Goal: Task Accomplishment & Management: Use online tool/utility

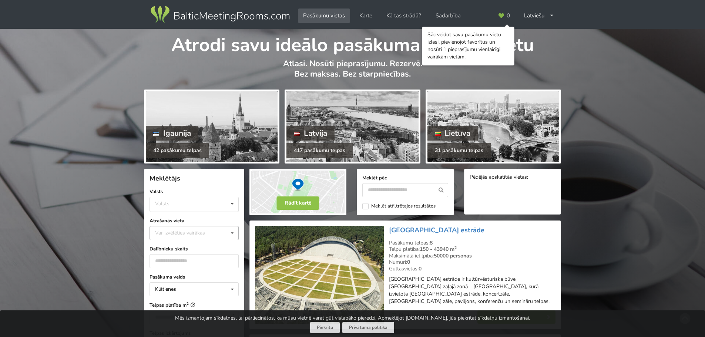
click at [179, 232] on div "Var izvēlēties vairākas" at bounding box center [187, 233] width 68 height 9
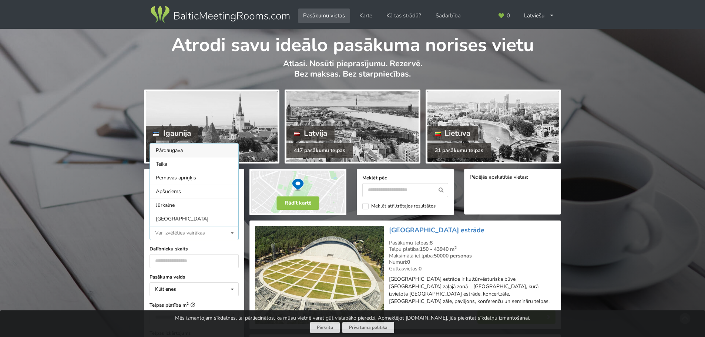
scroll to position [0, 0]
click at [163, 225] on div "Rīga" at bounding box center [194, 232] width 88 height 14
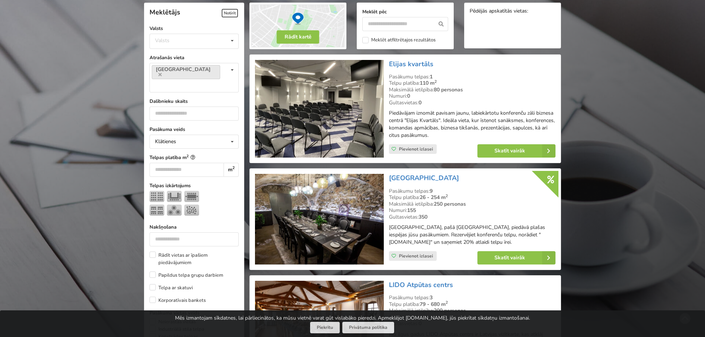
scroll to position [129, 0]
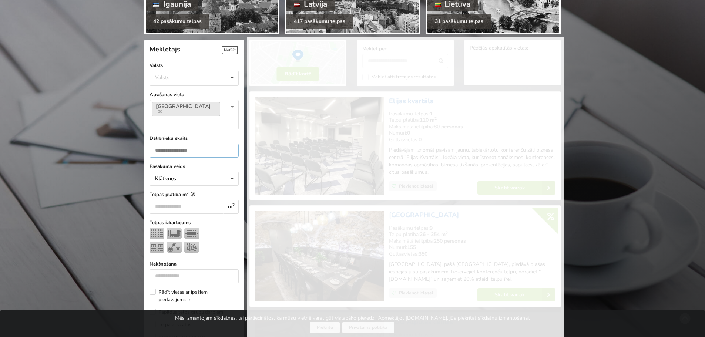
type input "*"
click at [229, 144] on input "*" at bounding box center [194, 151] width 89 height 14
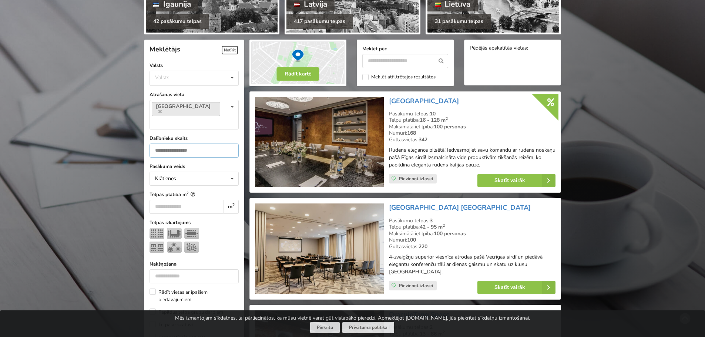
scroll to position [166, 0]
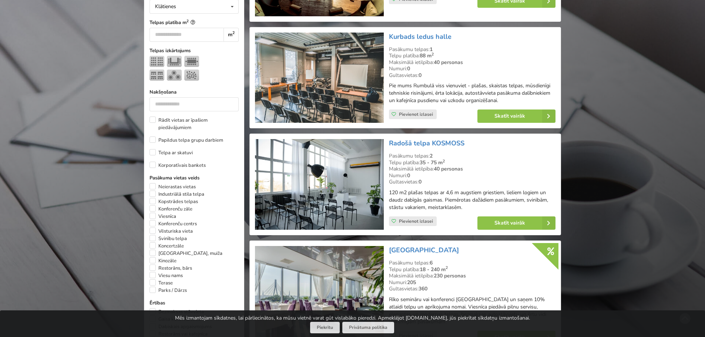
scroll to position [314, 0]
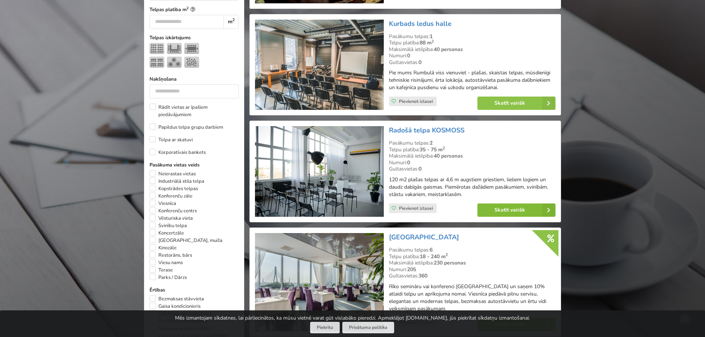
type input "**"
click at [505, 210] on link "Skatīt vairāk" at bounding box center [517, 210] width 78 height 13
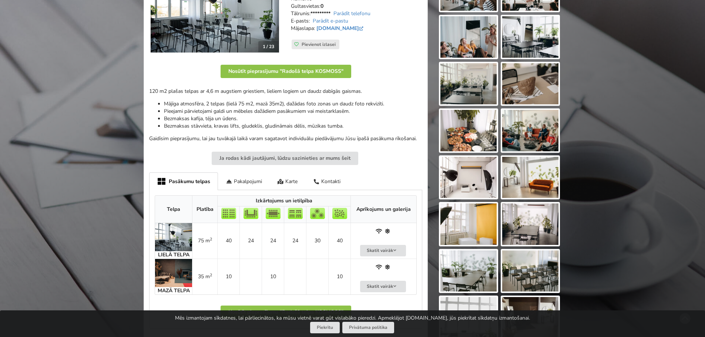
scroll to position [185, 0]
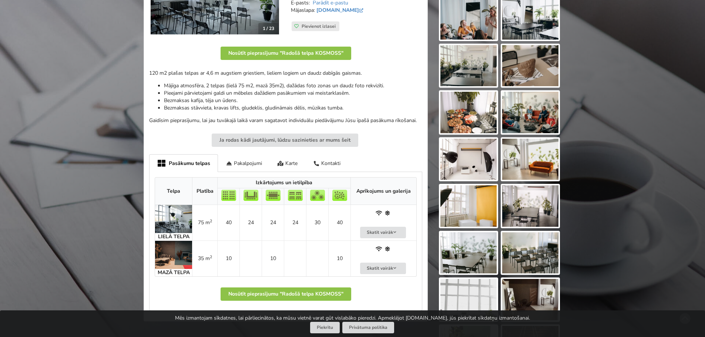
click at [178, 213] on img at bounding box center [173, 219] width 37 height 28
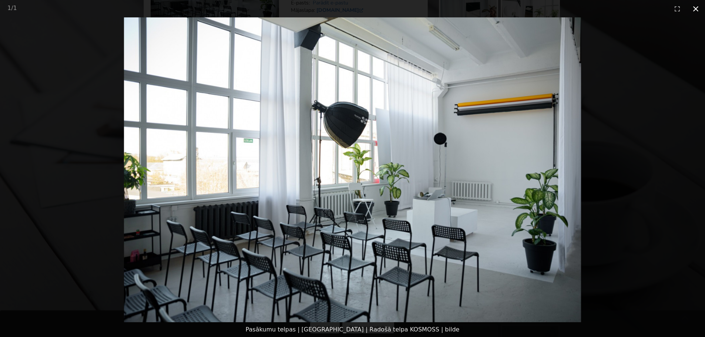
click at [696, 6] on button "Close gallery" at bounding box center [696, 8] width 19 height 17
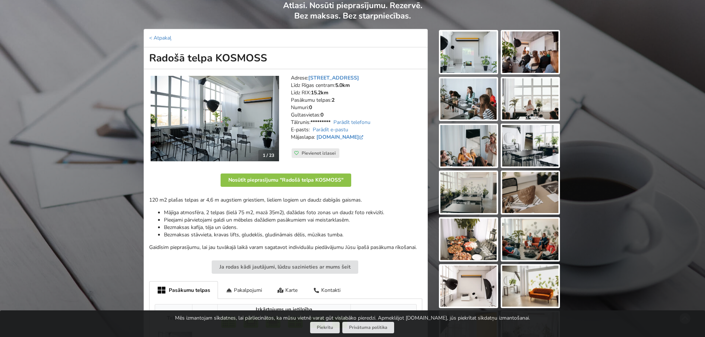
scroll to position [37, 0]
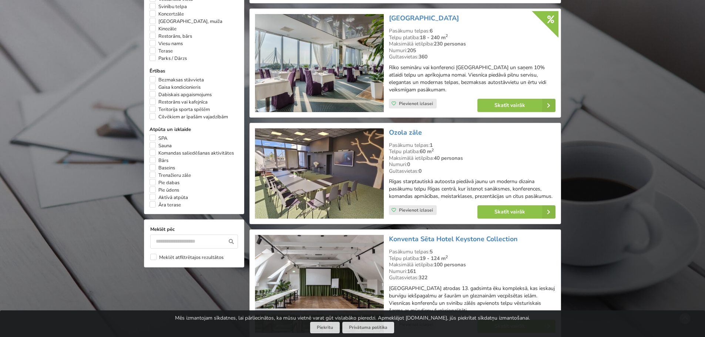
scroll to position [536, 0]
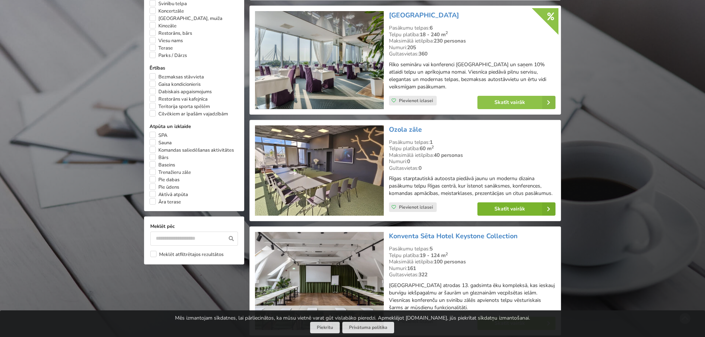
click at [498, 209] on link "Skatīt vairāk" at bounding box center [517, 209] width 78 height 13
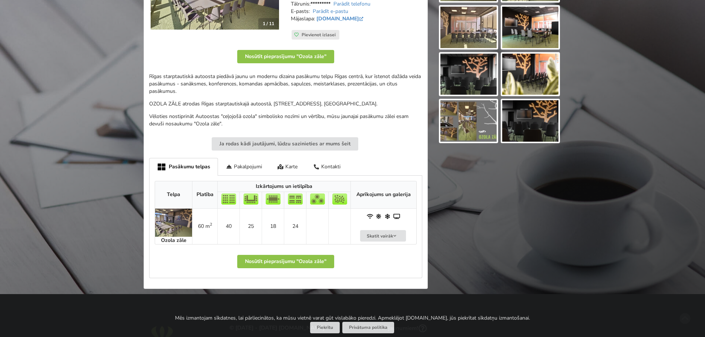
scroll to position [185, 0]
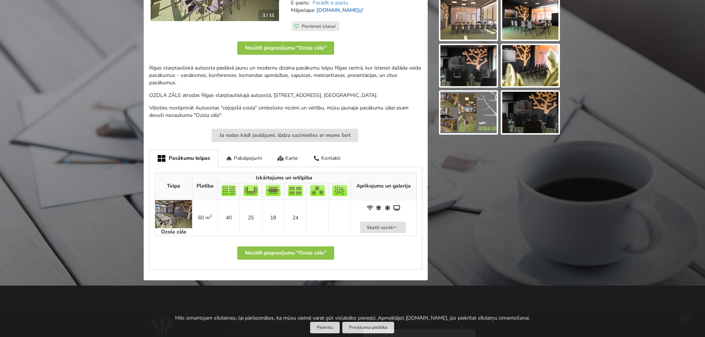
click at [168, 214] on img at bounding box center [173, 214] width 37 height 28
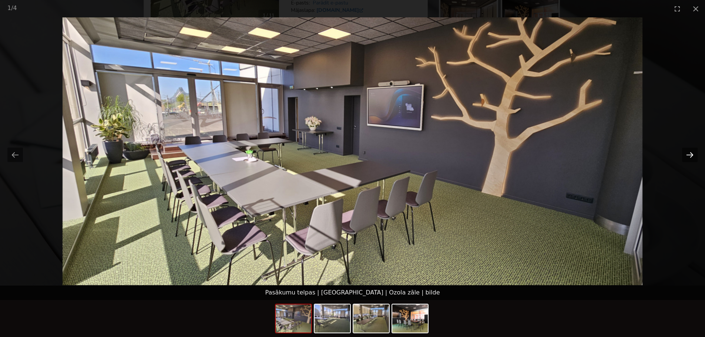
click at [689, 154] on button "Next slide" at bounding box center [690, 155] width 16 height 14
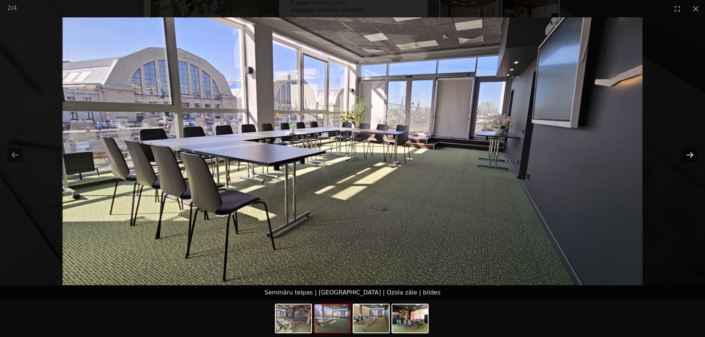
click at [689, 154] on button "Next slide" at bounding box center [690, 155] width 16 height 14
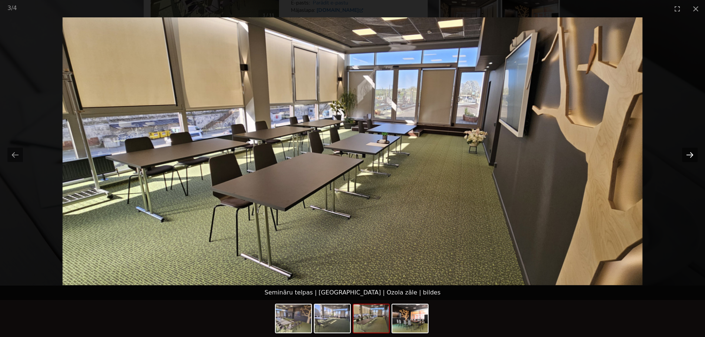
click at [689, 154] on button "Next slide" at bounding box center [690, 155] width 16 height 14
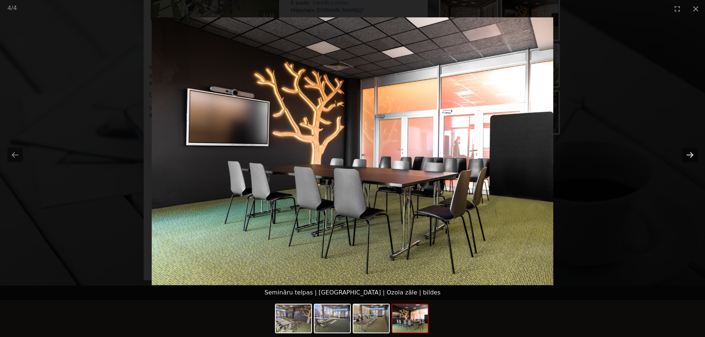
click at [689, 154] on button "Next slide" at bounding box center [690, 155] width 16 height 14
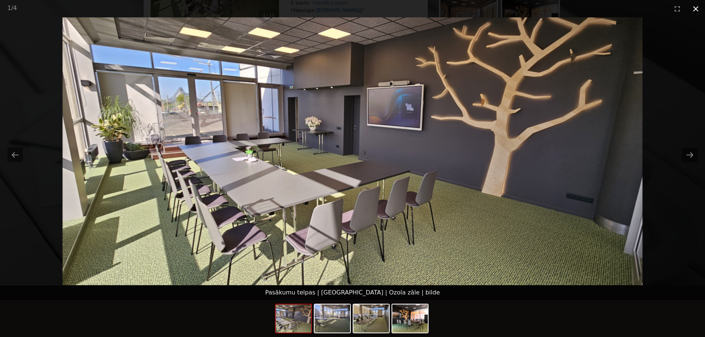
click at [695, 5] on button "Close gallery" at bounding box center [696, 8] width 19 height 17
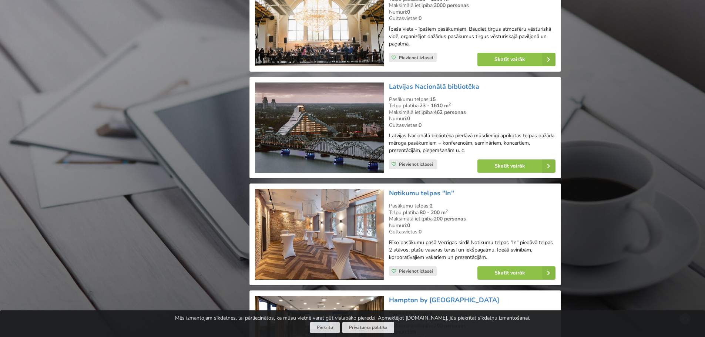
scroll to position [907, 0]
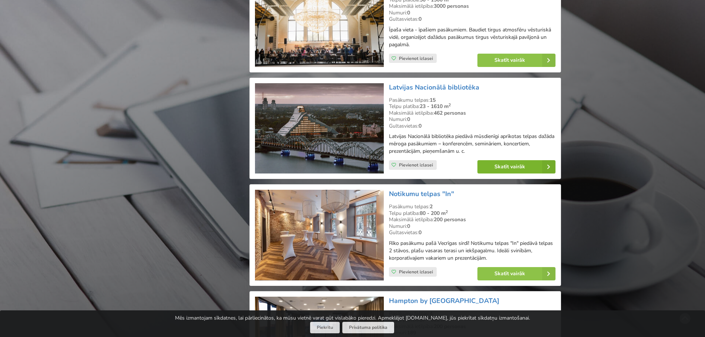
click at [506, 167] on link "Skatīt vairāk" at bounding box center [517, 166] width 78 height 13
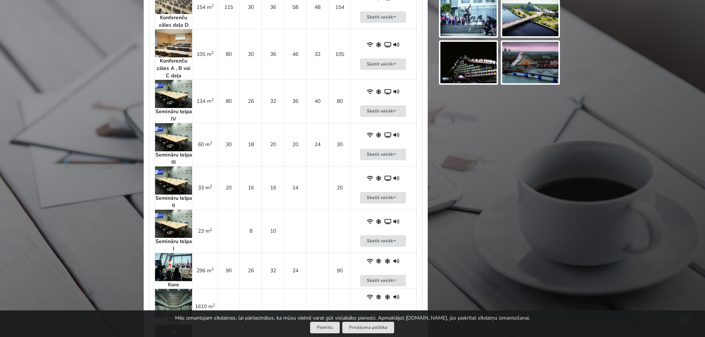
scroll to position [666, 0]
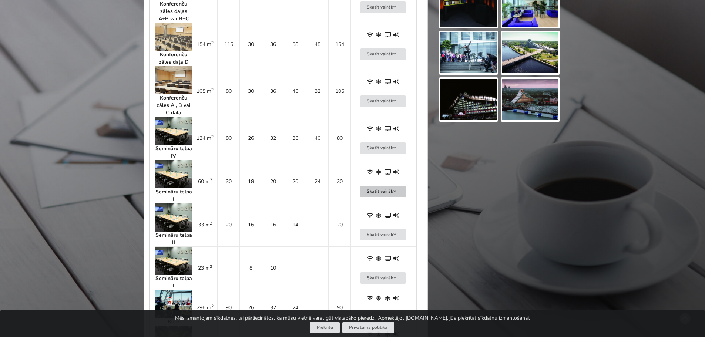
click at [389, 190] on button "Skatīt vairāk" at bounding box center [383, 191] width 46 height 11
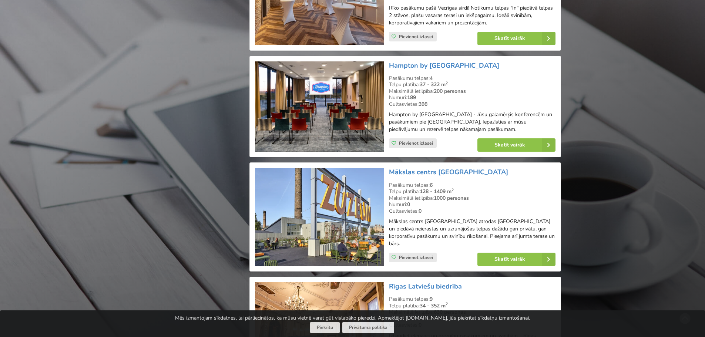
scroll to position [1166, 0]
